Goal: Find specific page/section: Find specific page/section

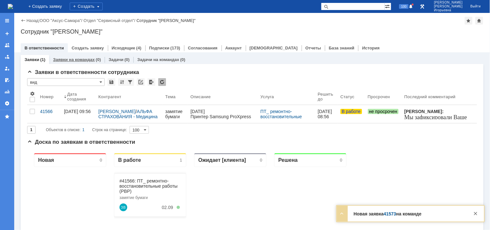
click at [77, 59] on link "Заявки на командах" at bounding box center [74, 59] width 42 height 5
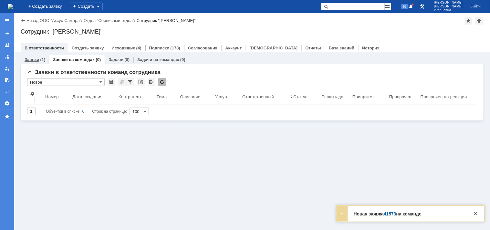
click at [34, 59] on link "Заявки" at bounding box center [32, 59] width 15 height 5
